Goal: Find specific page/section: Find specific page/section

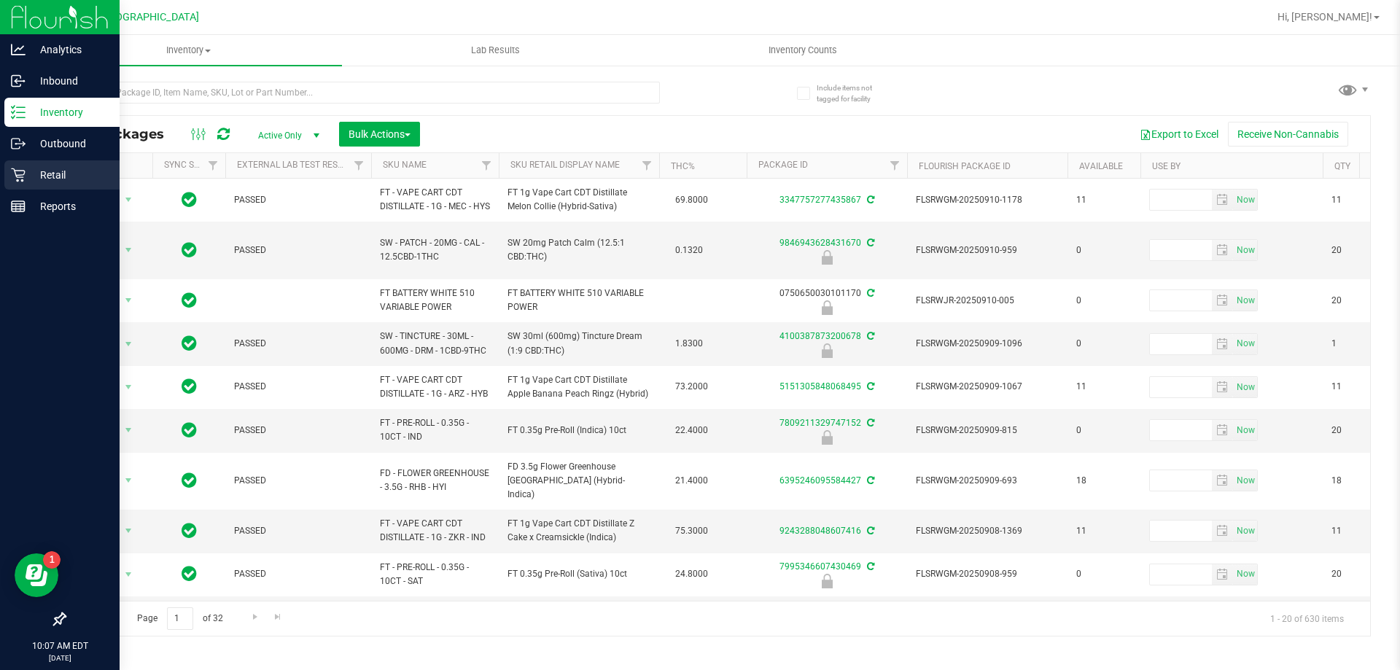
click at [39, 176] on p "Retail" at bounding box center [70, 175] width 88 height 18
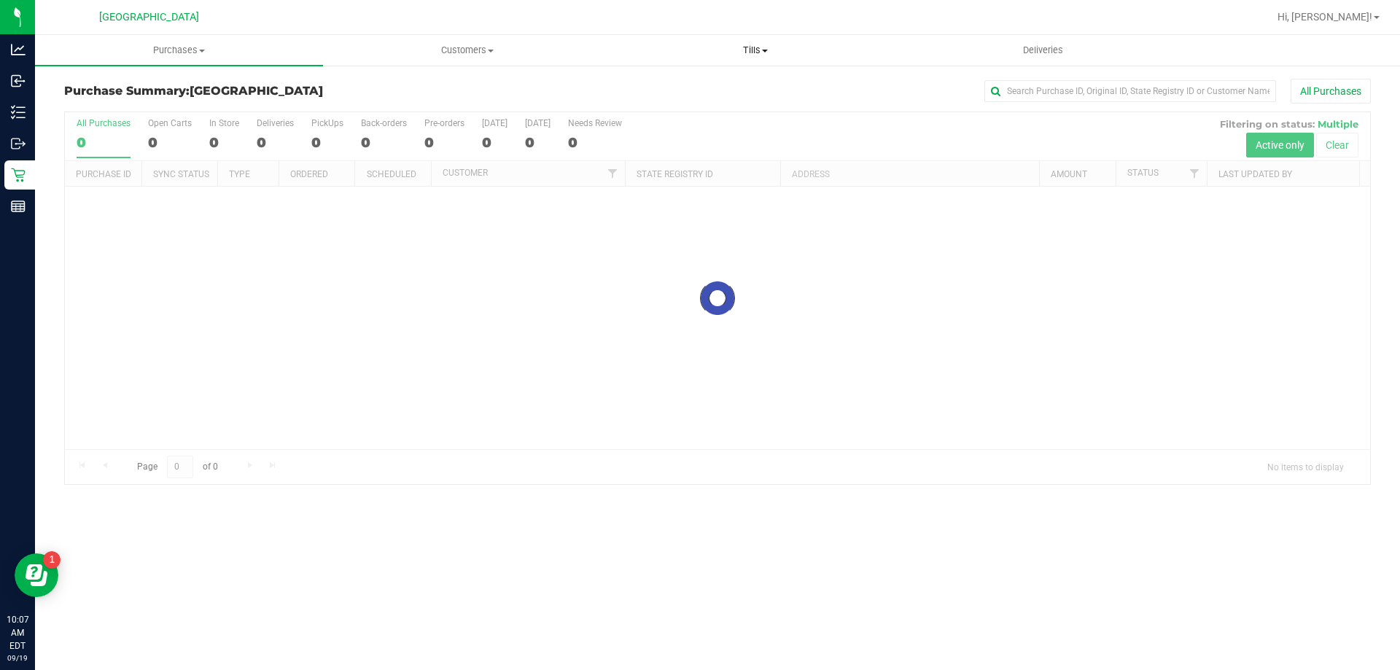
click at [747, 57] on uib-tab-heading "Tills Manage tills Reconcile e-payments" at bounding box center [755, 50] width 287 height 29
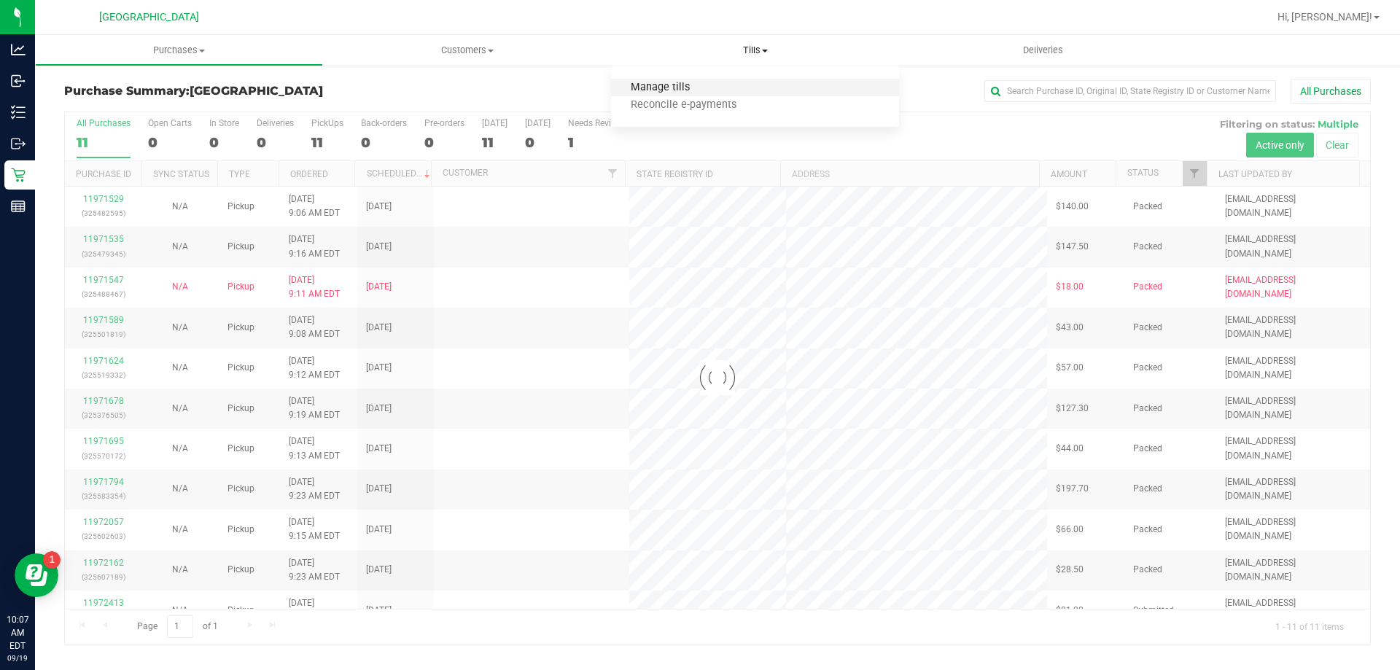
click at [658, 82] on span "Manage tills" at bounding box center [660, 88] width 98 height 12
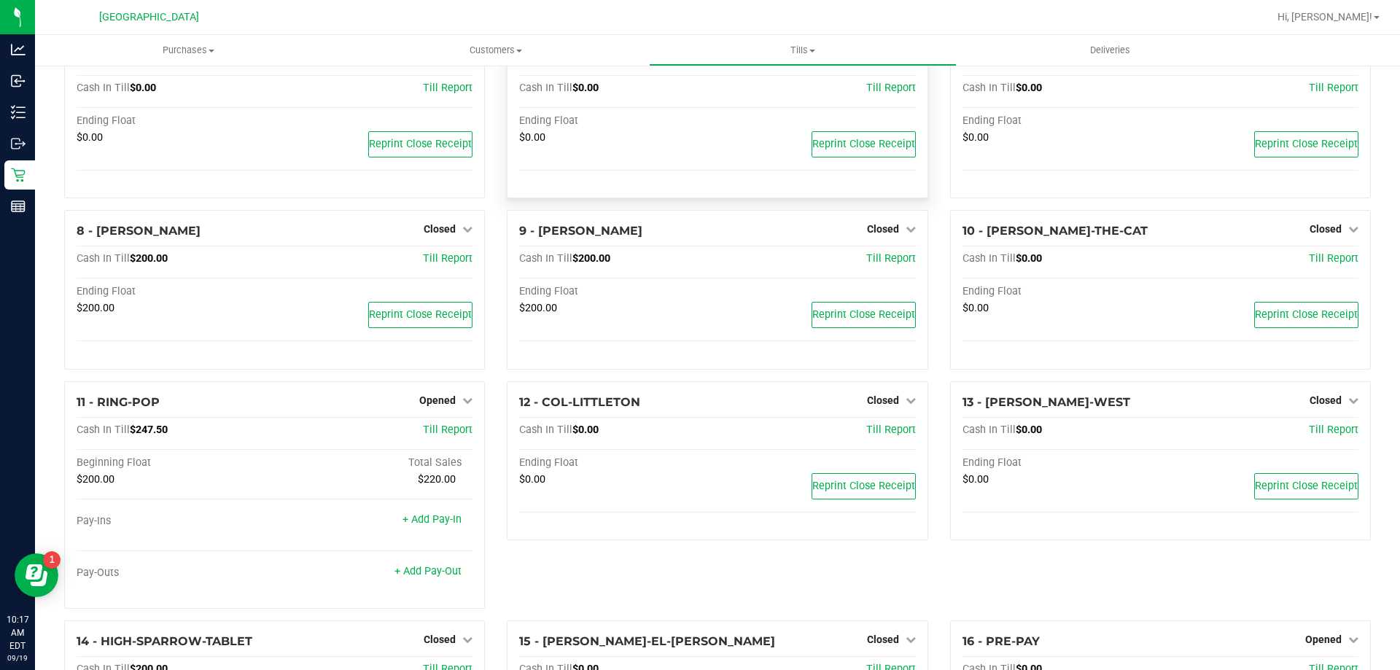
scroll to position [295, 0]
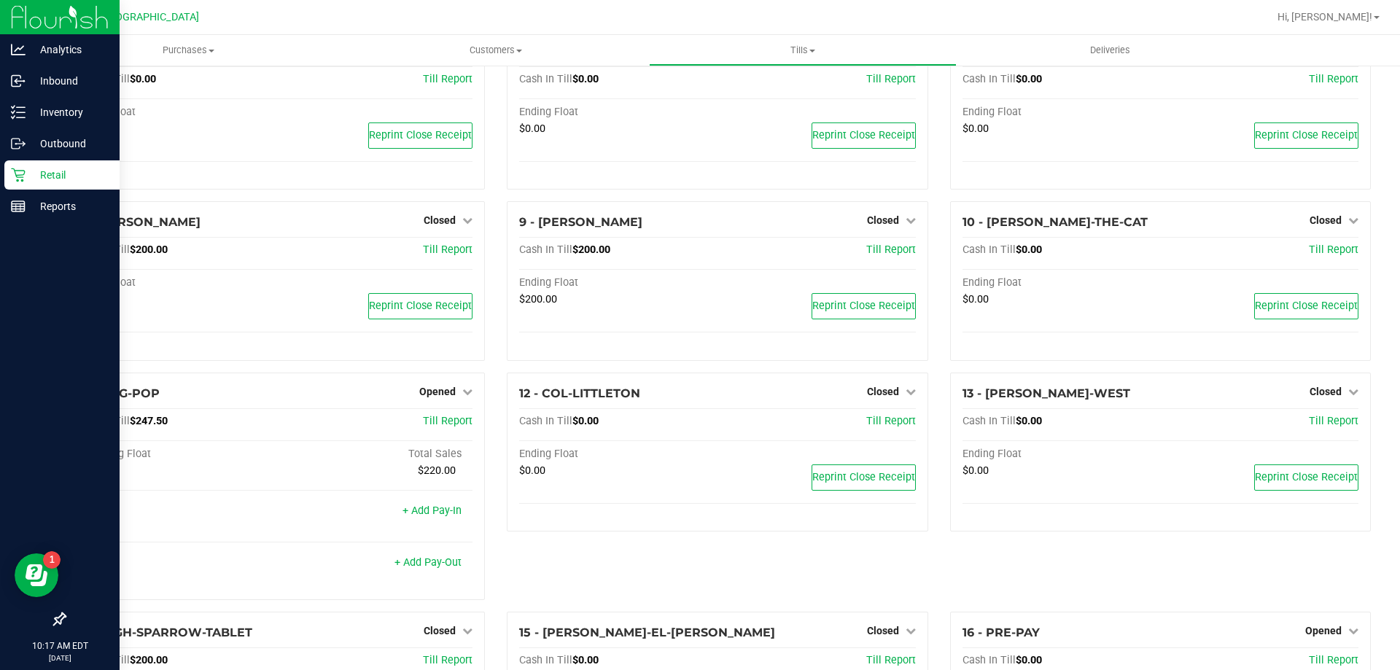
click at [34, 28] on img at bounding box center [60, 17] width 98 height 34
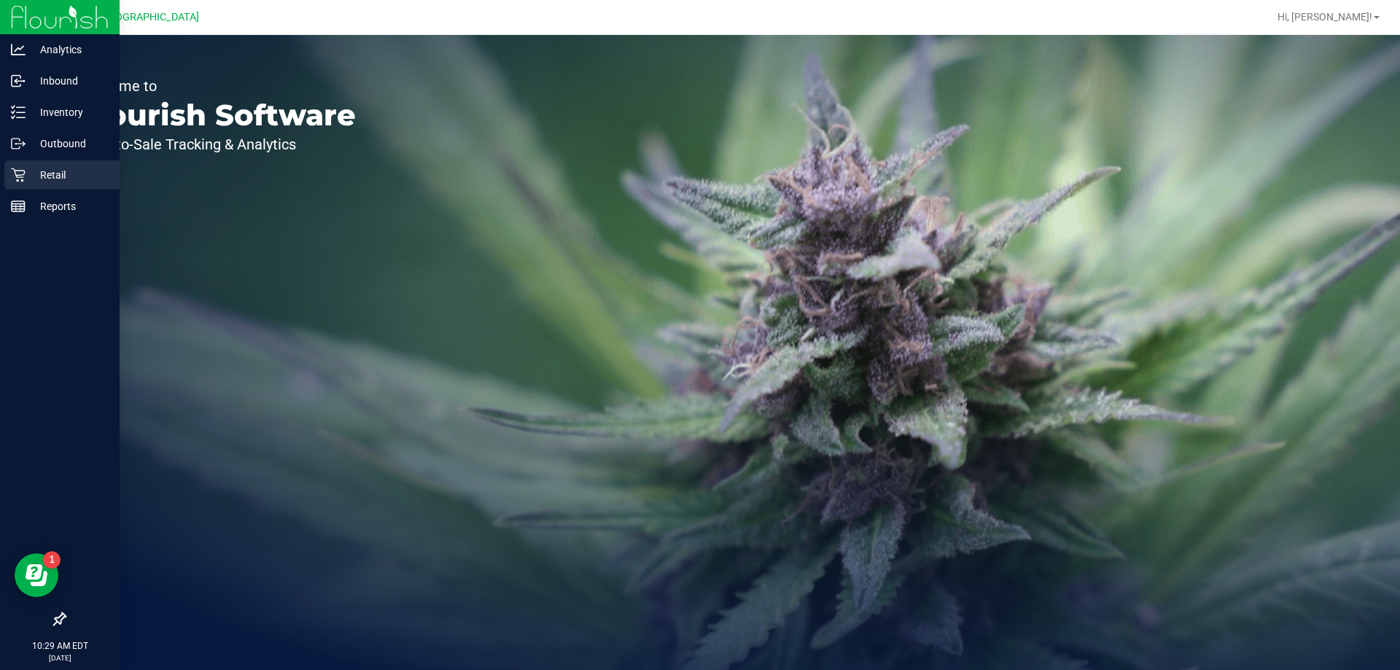
click at [40, 179] on p "Retail" at bounding box center [70, 175] width 88 height 18
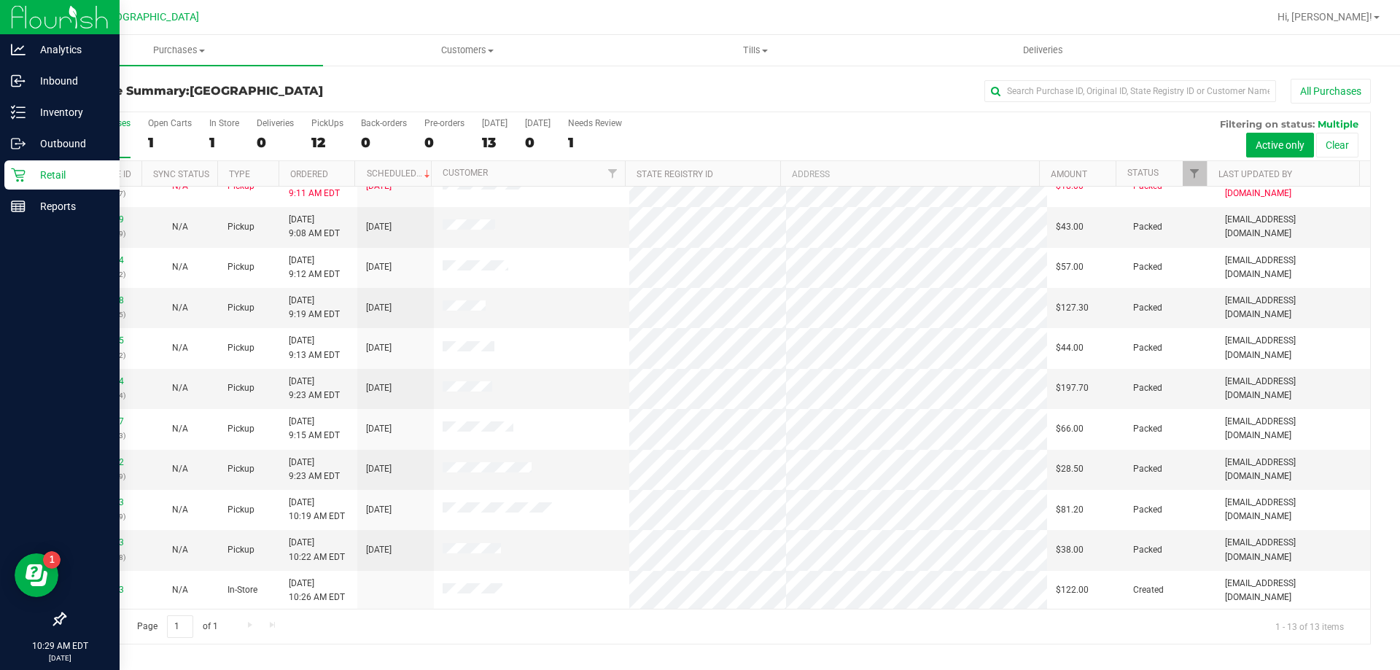
scroll to position [102, 0]
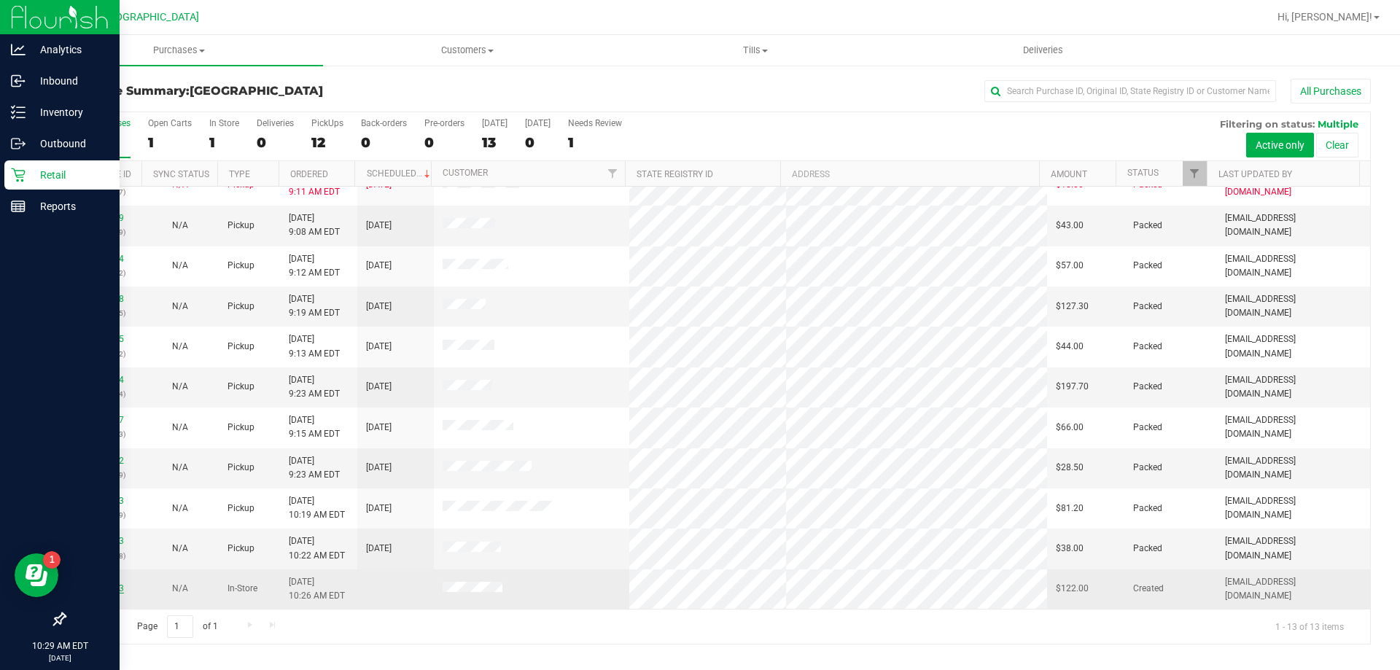
click at [106, 591] on link "11972653" at bounding box center [103, 588] width 41 height 10
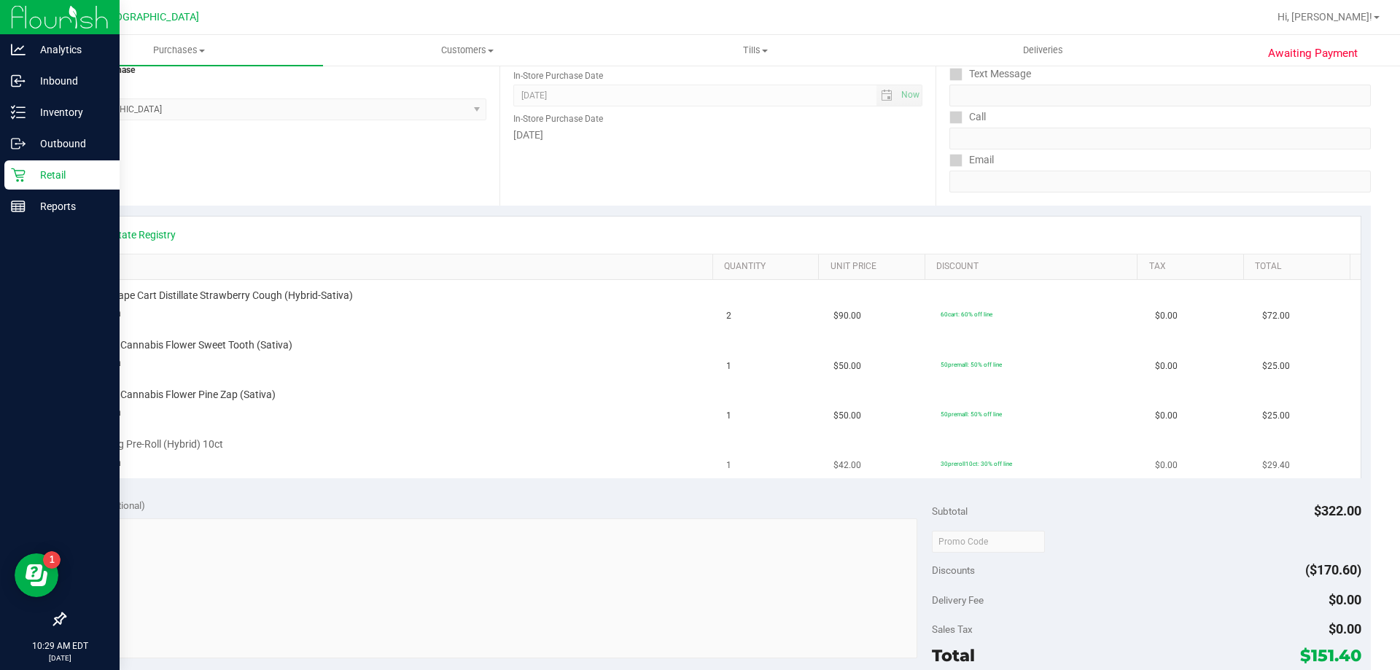
scroll to position [219, 0]
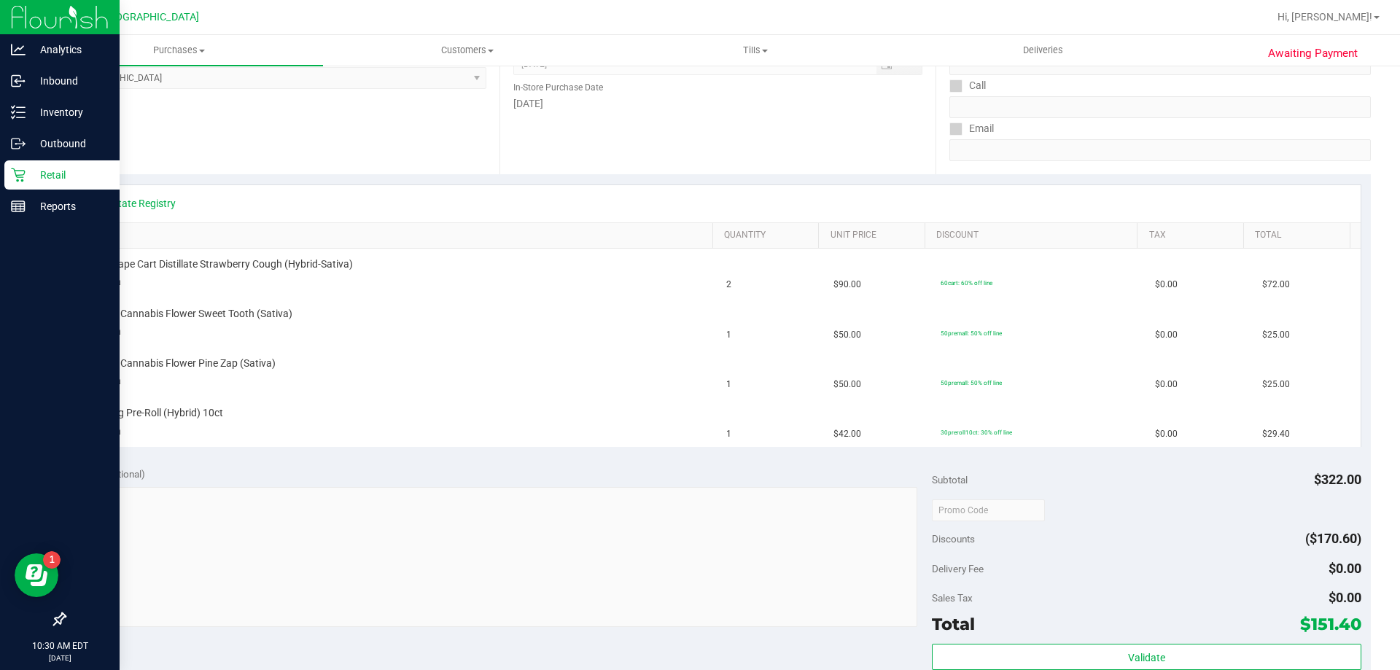
click at [44, 181] on p "Retail" at bounding box center [70, 175] width 88 height 18
